Goal: Task Accomplishment & Management: Use online tool/utility

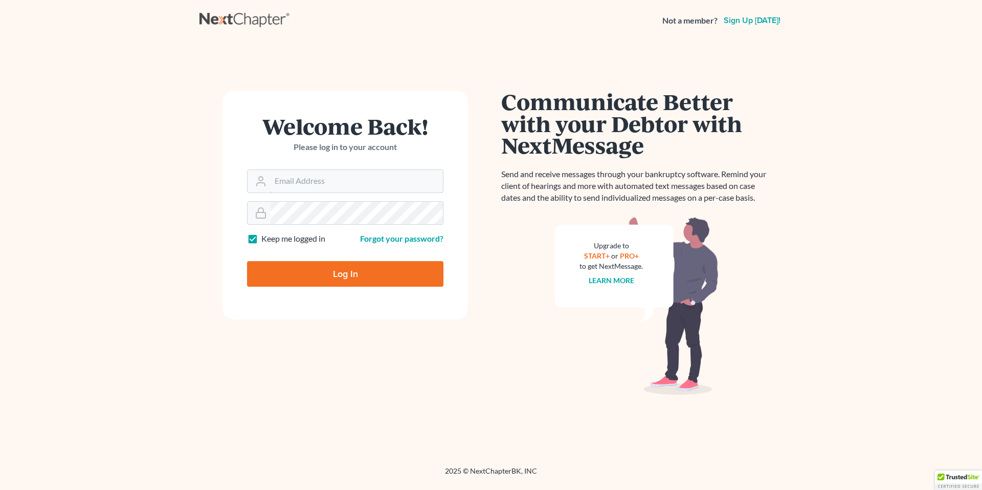
type input "[PERSON_NAME][EMAIL_ADDRESS][DOMAIN_NAME]"
drag, startPoint x: 0, startPoint y: 0, endPoint x: 340, endPoint y: 270, distance: 434.4
click at [340, 270] on input "Log In" at bounding box center [345, 274] width 196 height 26
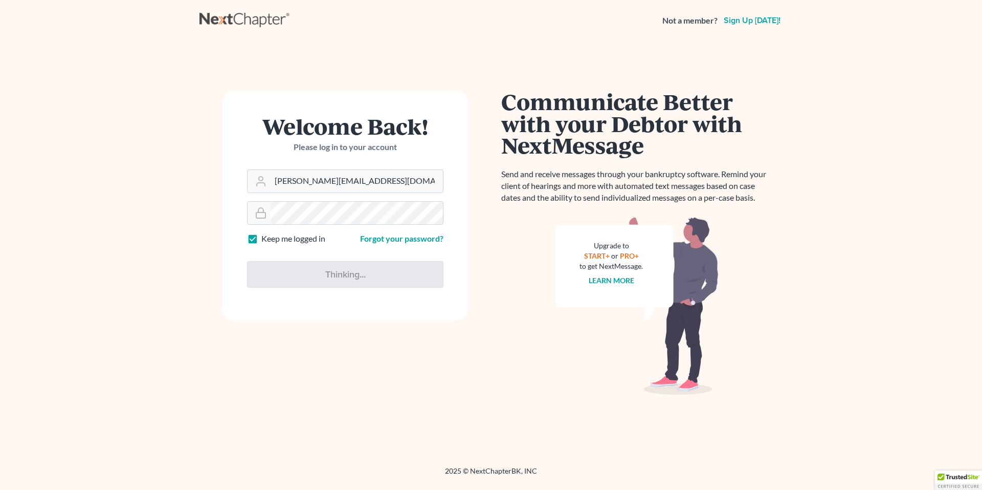
type input "Thinking..."
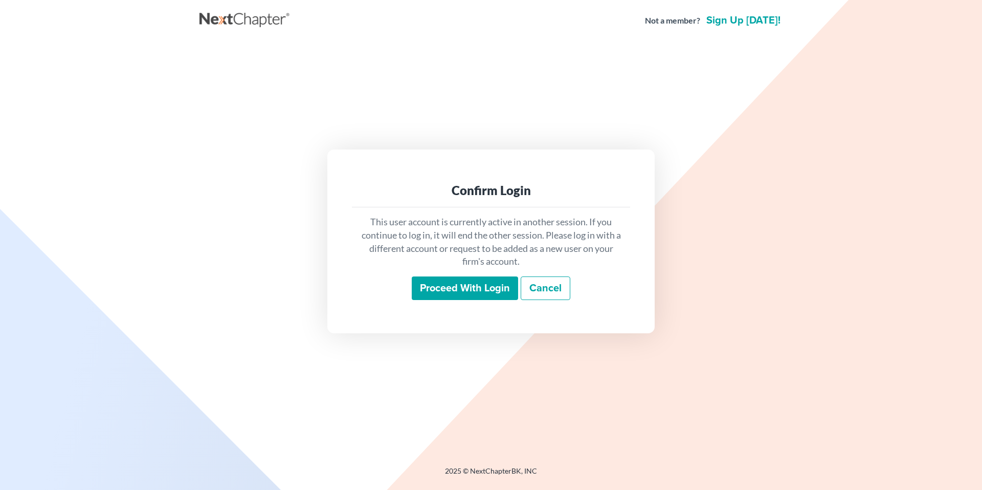
click at [478, 293] on input "Proceed with login" at bounding box center [465, 288] width 106 height 24
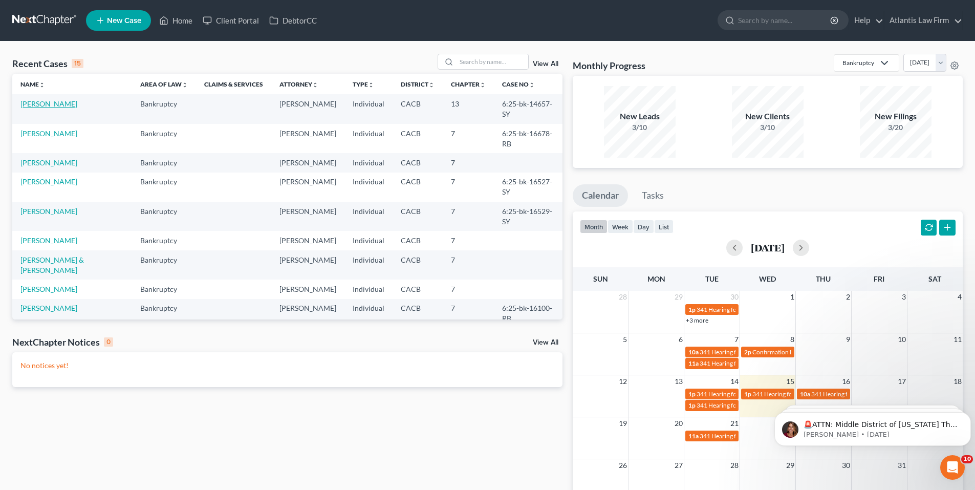
click at [65, 107] on link "Montgomery, Kristian" at bounding box center [48, 103] width 57 height 9
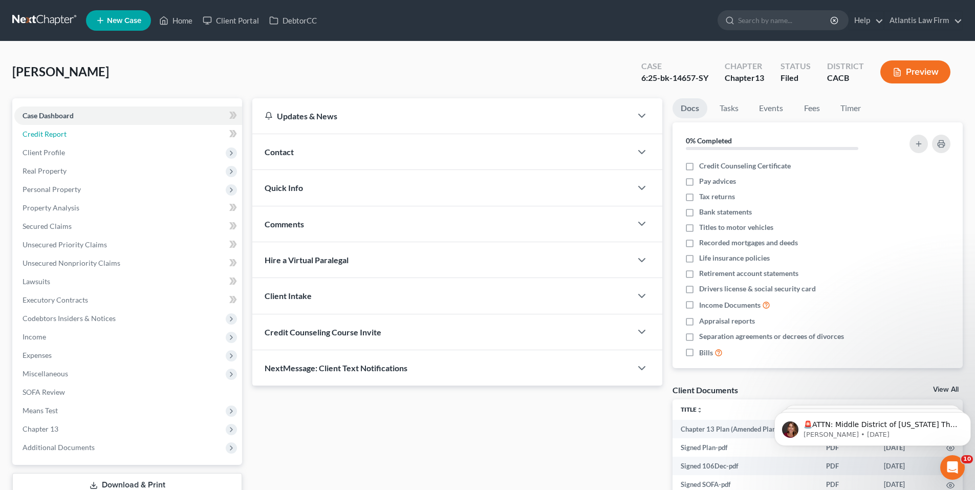
click at [74, 134] on link "Credit Report" at bounding box center [128, 134] width 228 height 18
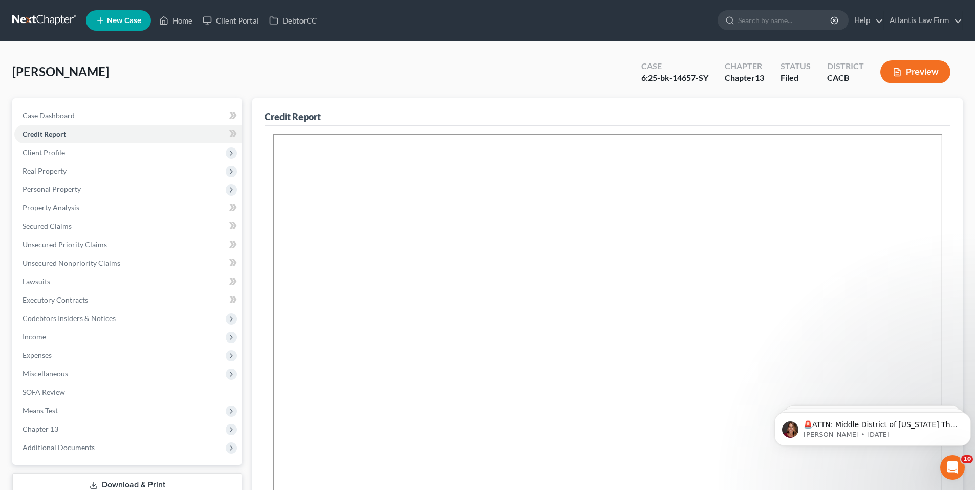
click at [57, 156] on span "Client Profile" at bounding box center [44, 152] width 42 height 9
